Goal: Communication & Community: Ask a question

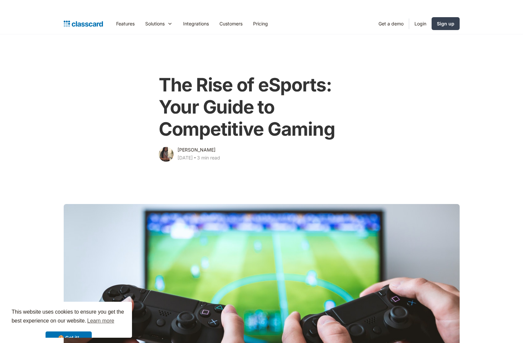
click at [100, 25] on img "home" at bounding box center [83, 23] width 39 height 9
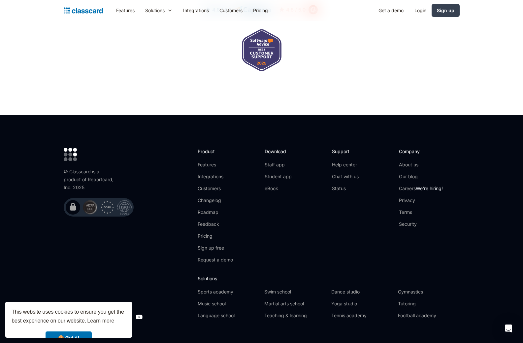
scroll to position [2143, 0]
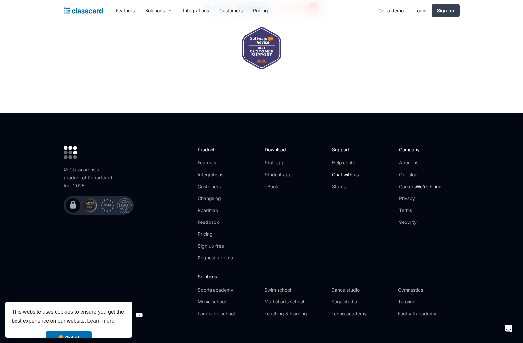
click at [344, 171] on link "Chat with us" at bounding box center [345, 174] width 27 height 7
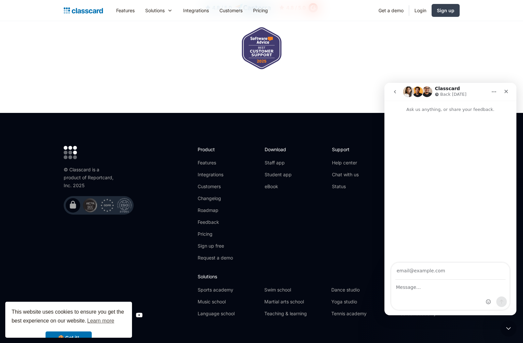
scroll to position [0, 0]
click at [428, 276] on input "Your email" at bounding box center [450, 271] width 110 height 17
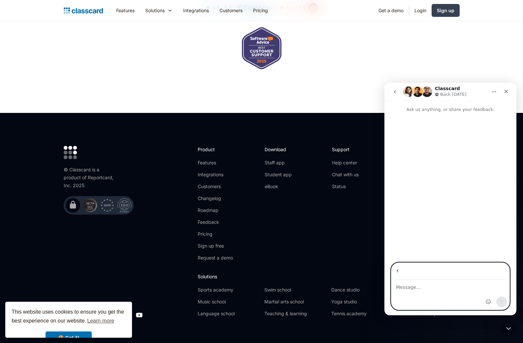
click at [428, 276] on input "r" at bounding box center [450, 271] width 110 height 17
type input "emmalee.ceo@gmail.com"
click at [413, 285] on textarea "Message…" at bounding box center [450, 285] width 118 height 11
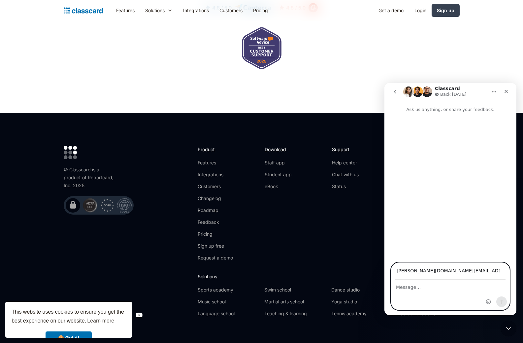
paste textarea "Hello, How are you? I am offering paid guest posting and link insertion service…"
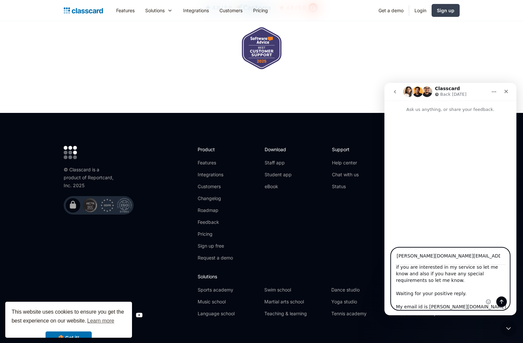
type textarea "Hello, How are you? I am offering paid guest posting and link insertion service…"
click at [502, 304] on icon "Send a message…" at bounding box center [501, 301] width 5 height 5
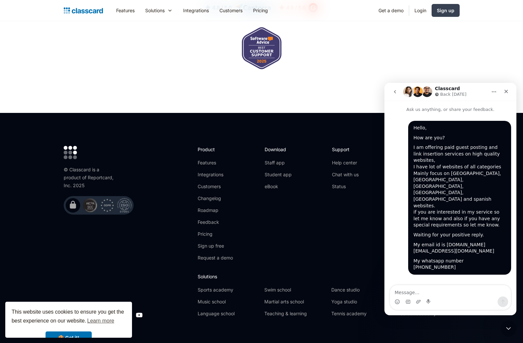
click at [311, 228] on div "Download Staff app Student app eBook" at bounding box center [295, 206] width 60 height 120
click at [508, 325] on icon "Close Intercom Messenger" at bounding box center [508, 327] width 8 height 8
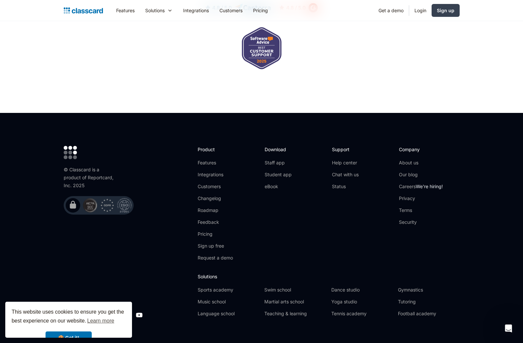
scroll to position [0, 0]
click at [416, 159] on link "About us" at bounding box center [421, 162] width 44 height 7
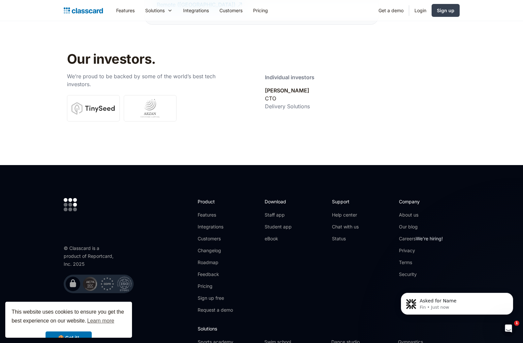
scroll to position [2343, 0]
